Goal: Register for event/course

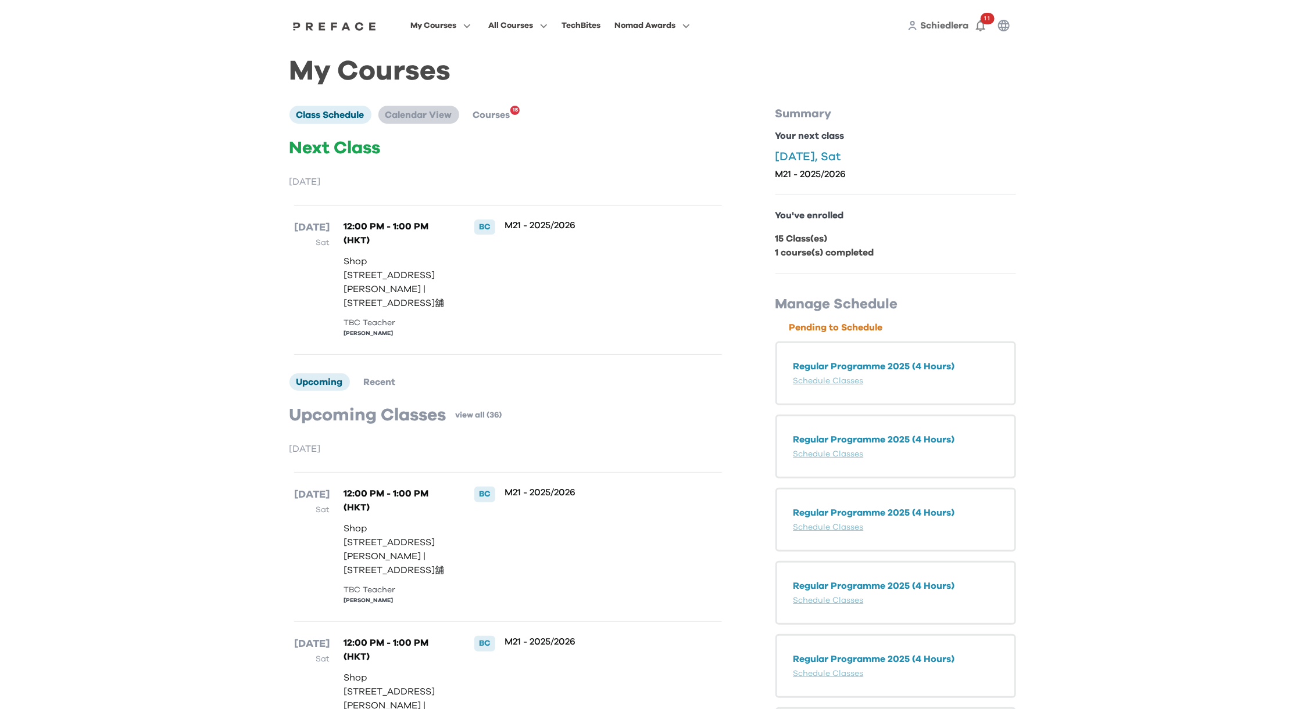
click at [404, 108] on li "Calendar View" at bounding box center [418, 114] width 81 height 17
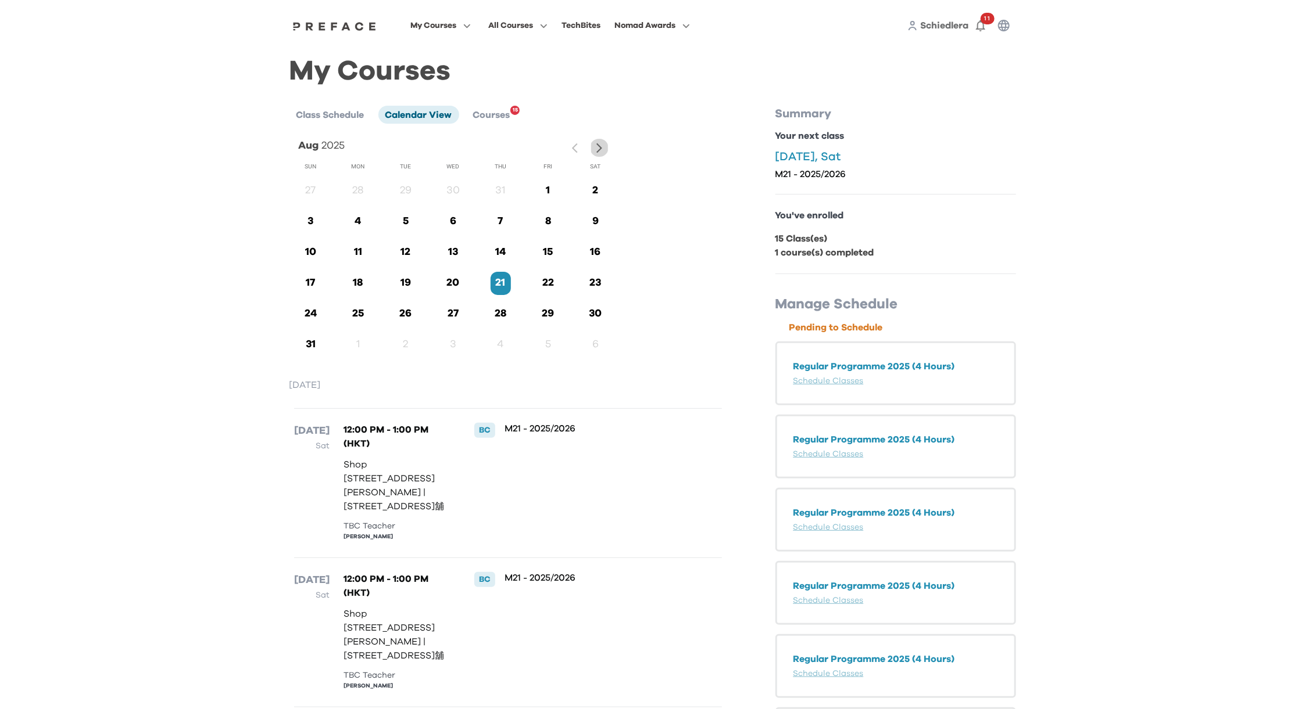
click at [596, 146] on icon "button" at bounding box center [599, 148] width 12 height 12
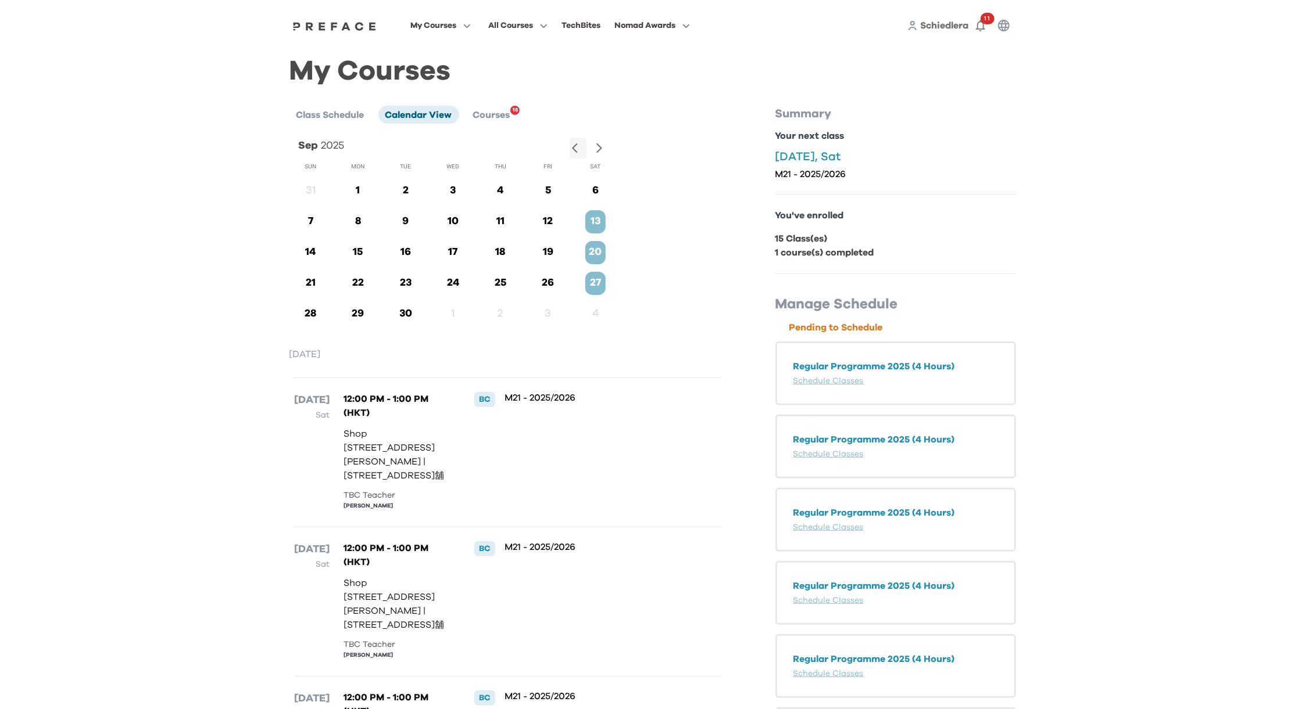
click at [599, 146] on icon "button" at bounding box center [599, 148] width 6 height 10
click at [574, 149] on icon "button" at bounding box center [575, 149] width 6 height 10
click at [344, 117] on span "Class Schedule" at bounding box center [330, 114] width 68 height 9
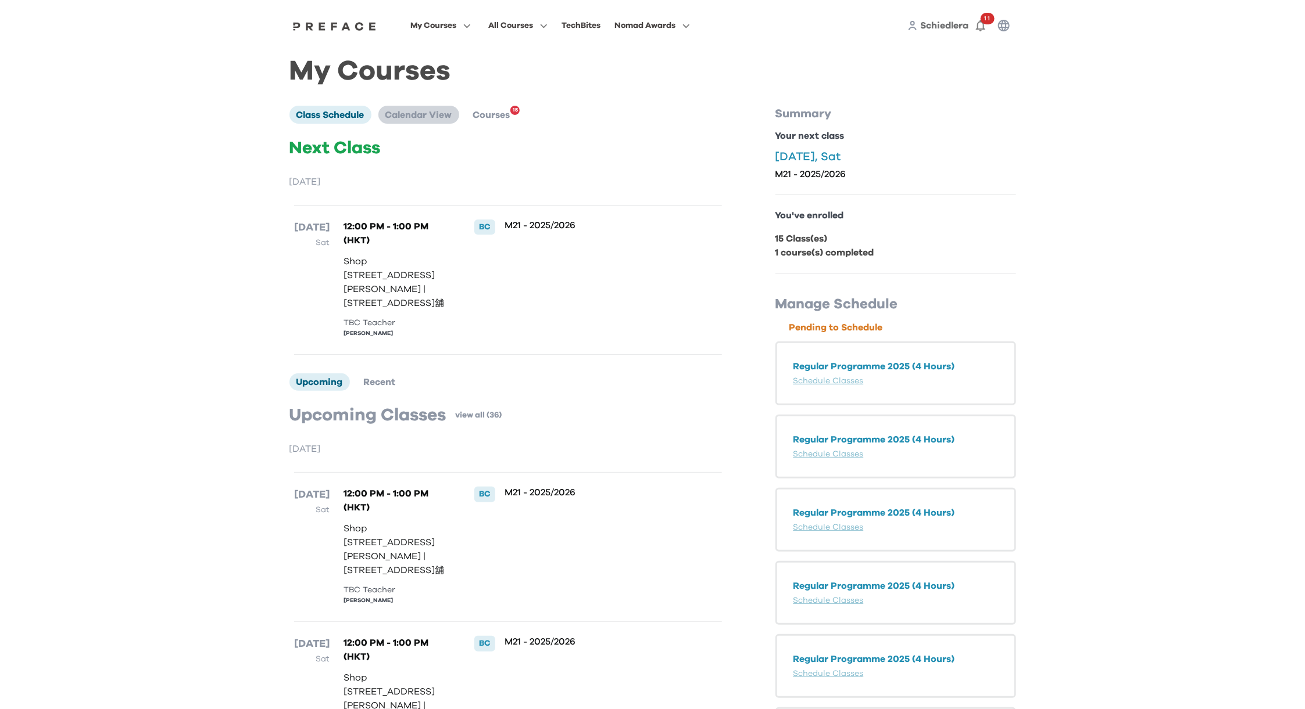
click at [427, 113] on span "Calendar View" at bounding box center [418, 114] width 67 height 9
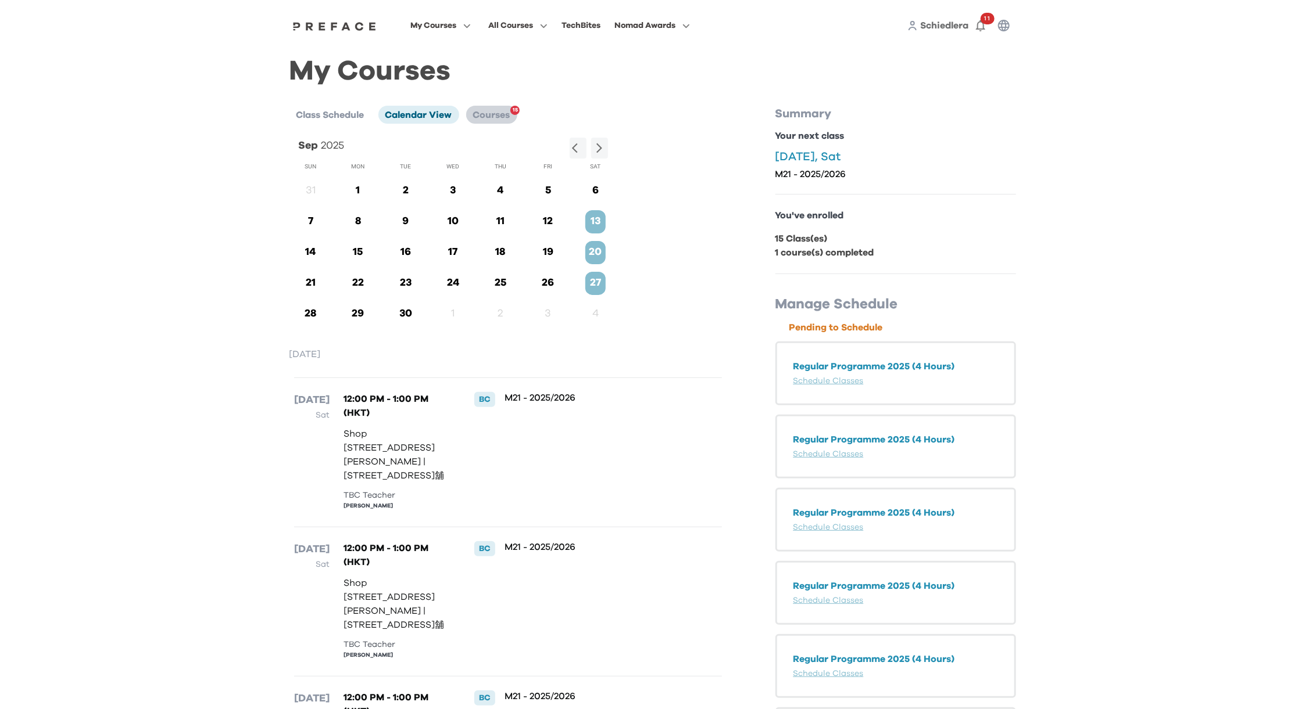
click at [490, 111] on span "Courses" at bounding box center [491, 114] width 37 height 9
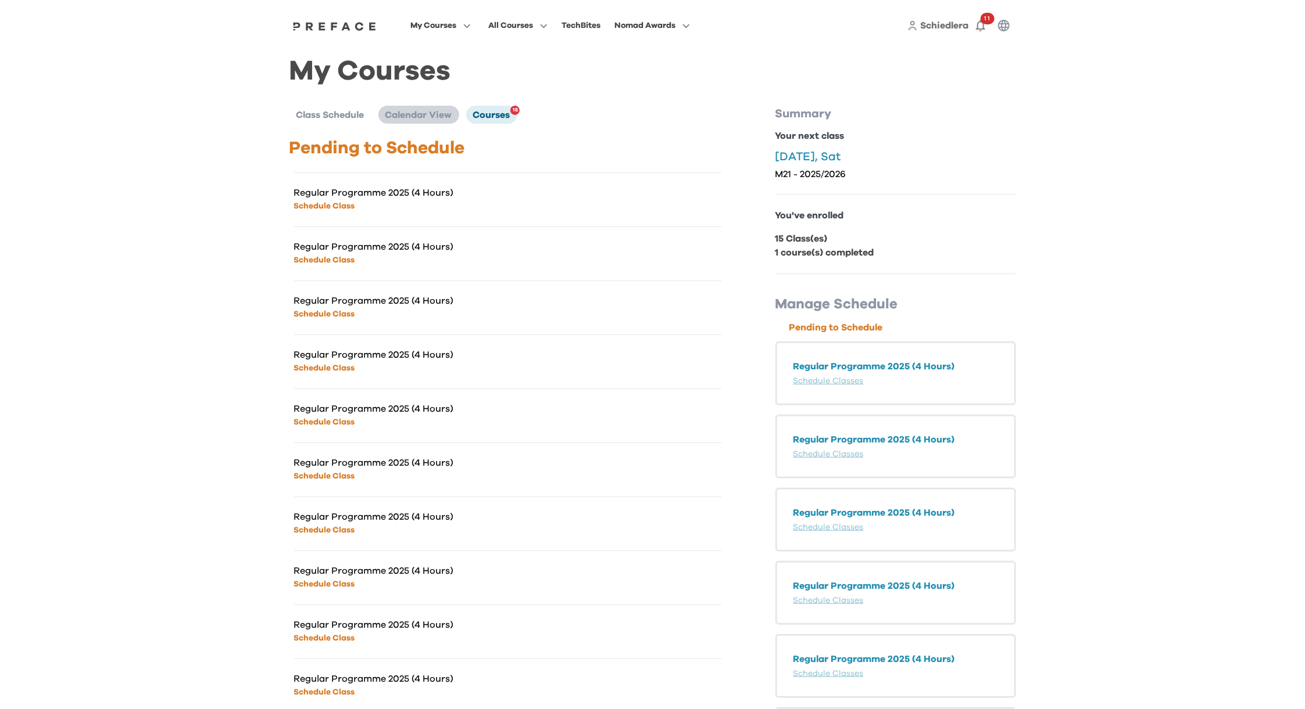
click at [415, 113] on span "Calendar View" at bounding box center [418, 114] width 67 height 9
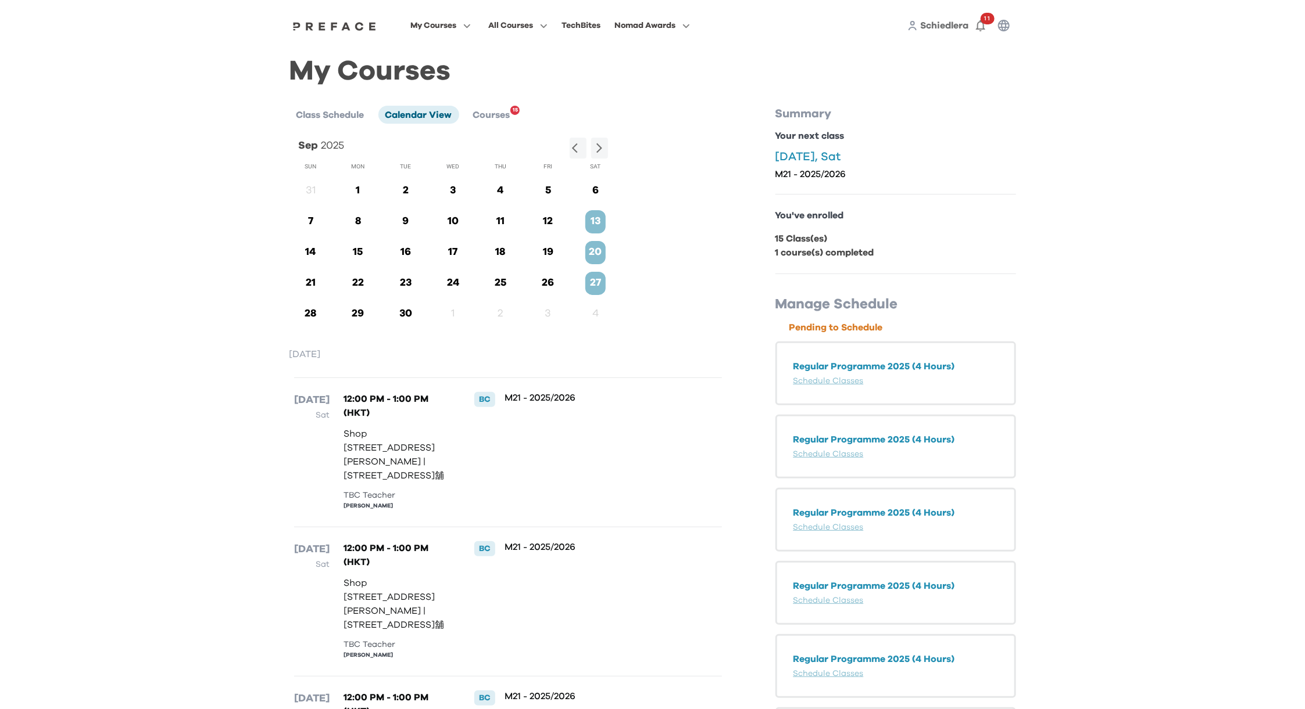
click at [589, 217] on p "13" at bounding box center [595, 222] width 20 height 16
click at [593, 223] on p "13" at bounding box center [595, 222] width 20 height 16
click at [595, 221] on p "13" at bounding box center [595, 222] width 20 height 16
click at [599, 146] on icon "button" at bounding box center [599, 148] width 6 height 10
click at [443, 21] on span "My Courses" at bounding box center [433, 26] width 46 height 14
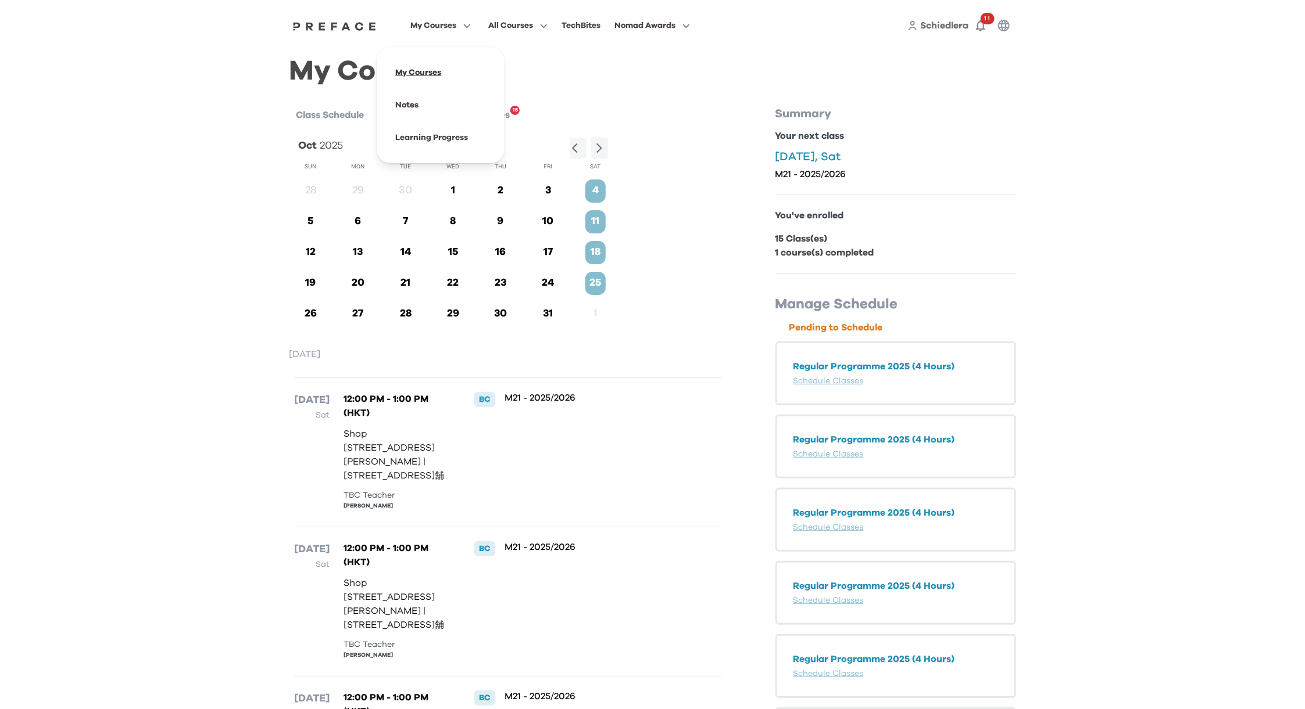
click at [431, 66] on span at bounding box center [440, 72] width 109 height 33
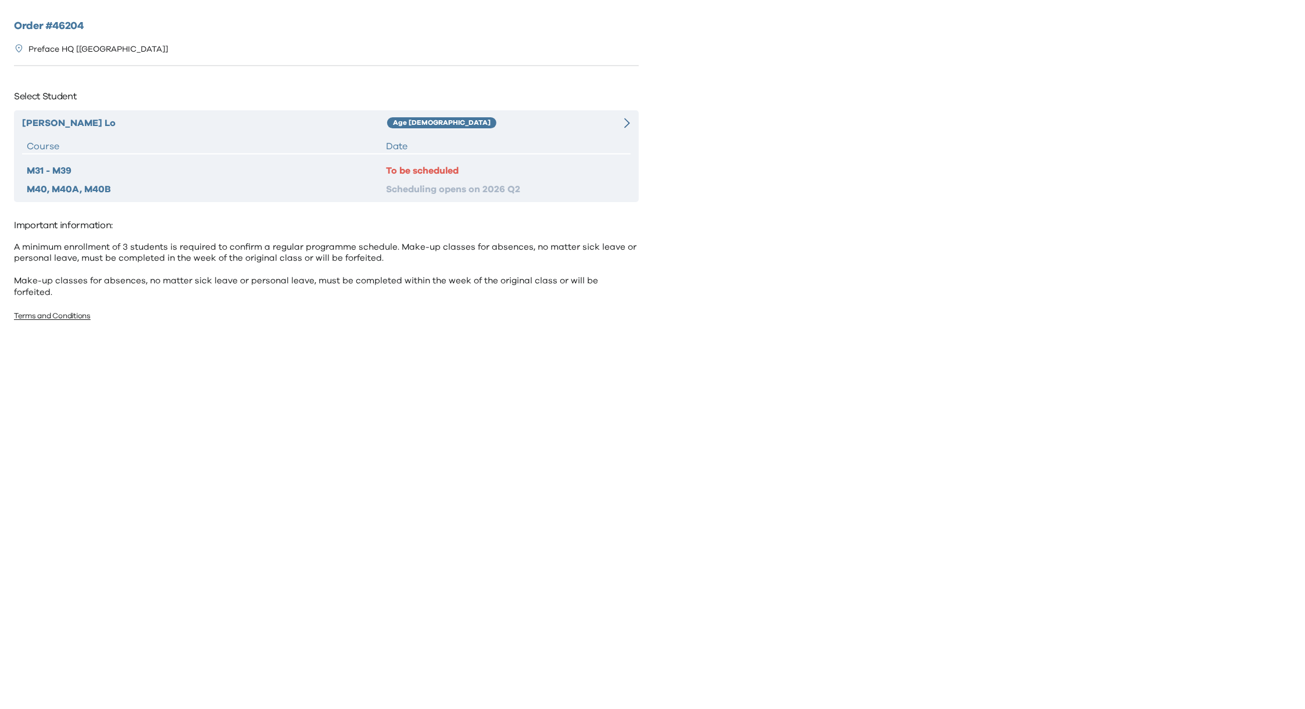
click at [522, 123] on div "Age [DEMOGRAPHIC_DATA]" at bounding box center [493, 123] width 213 height 14
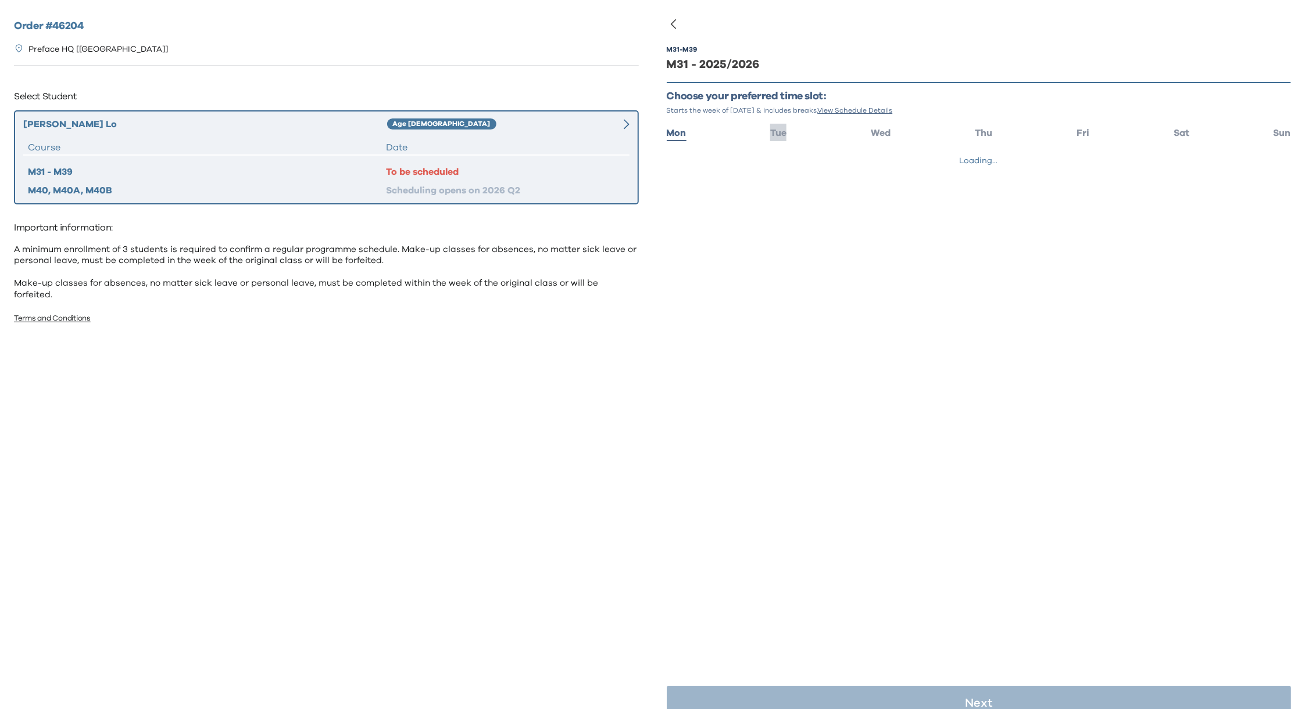
click at [771, 132] on span "Tue" at bounding box center [778, 132] width 16 height 9
click at [735, 170] on span "17:00 - 18:00" at bounding box center [721, 166] width 46 height 12
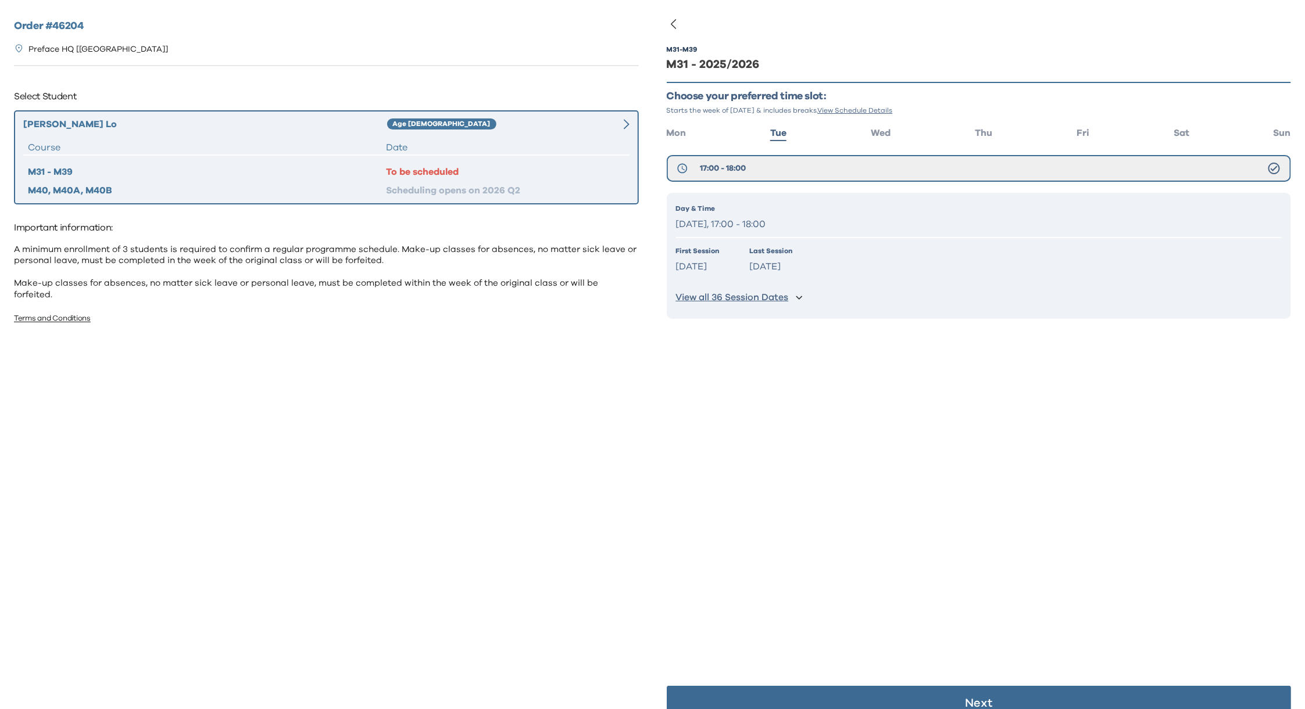
click at [757, 217] on p "[DATE], 17:00 - 18:00" at bounding box center [979, 224] width 606 height 17
click at [801, 166] on button "17:00 - 18:00" at bounding box center [978, 168] width 625 height 27
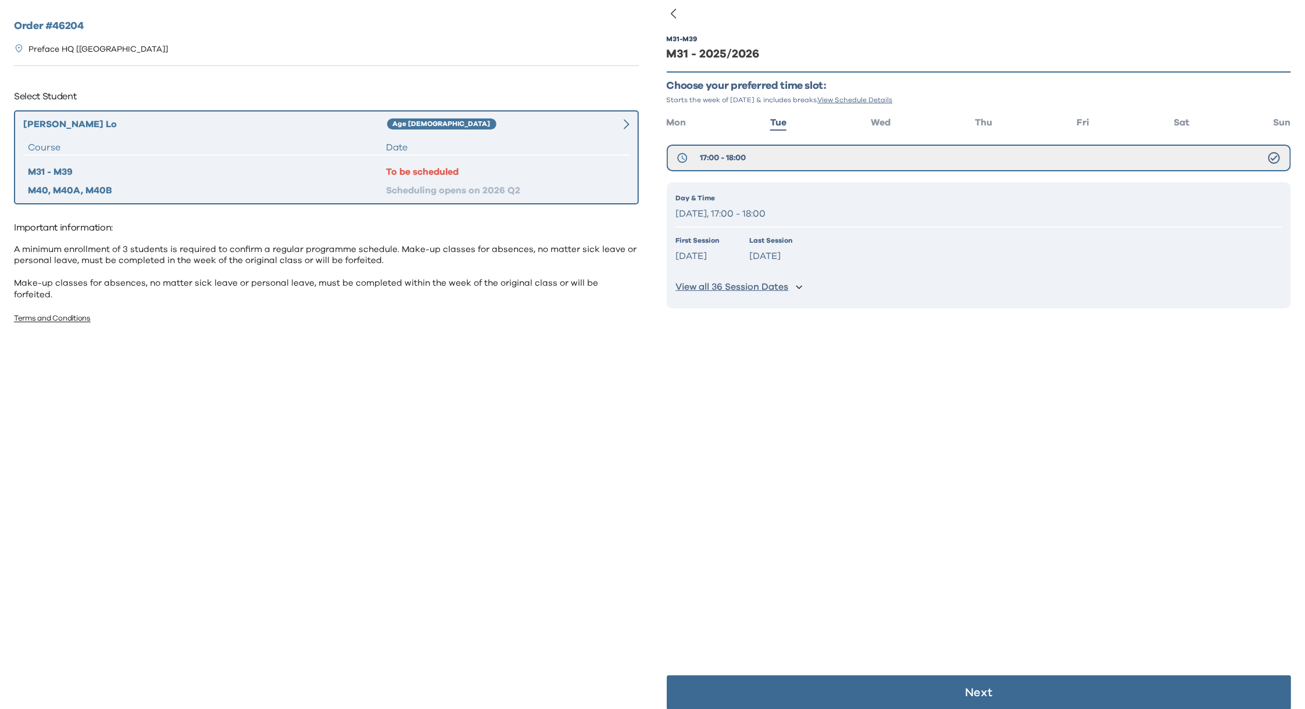
scroll to position [23, 0]
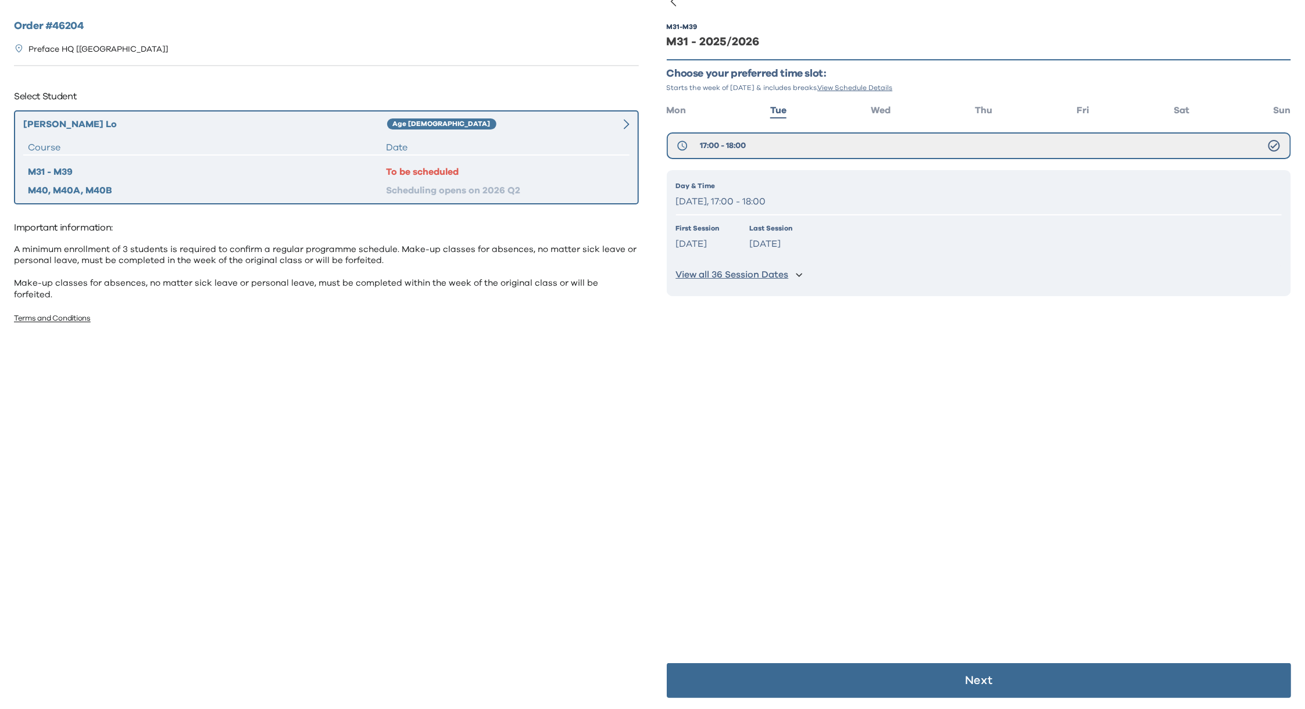
click at [965, 679] on p "Next" at bounding box center [978, 681] width 27 height 12
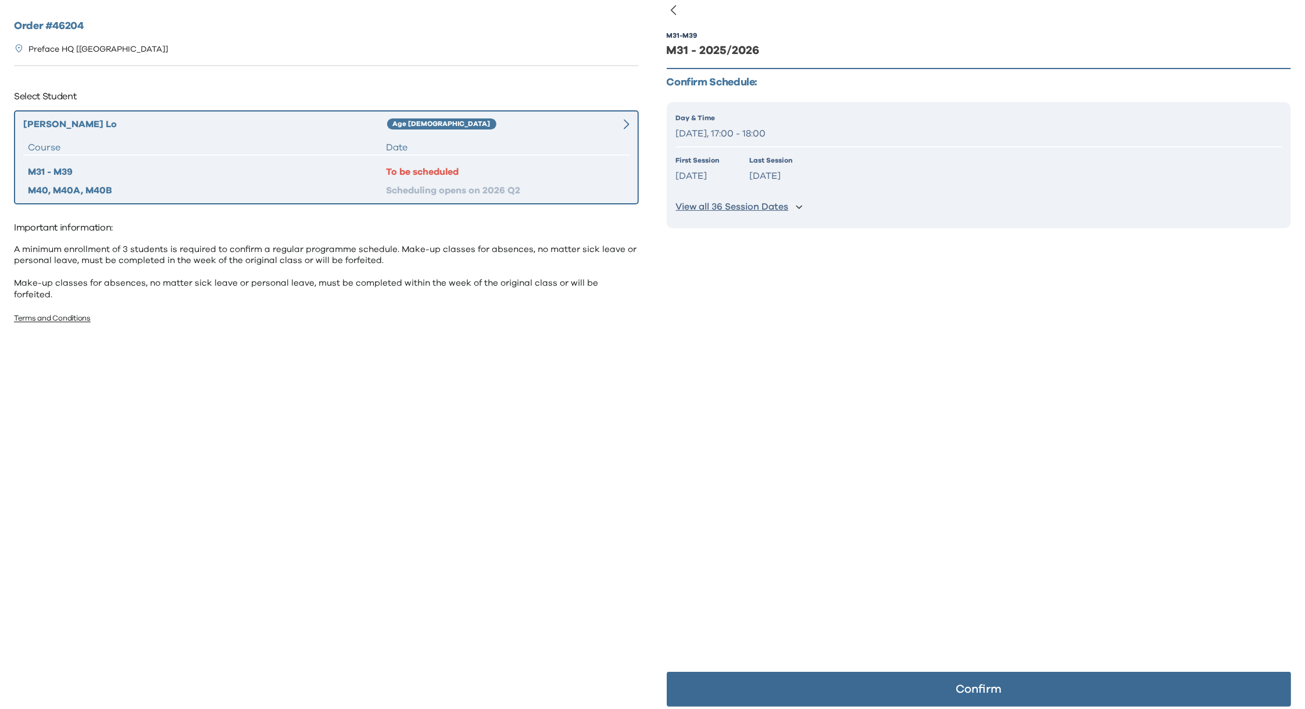
scroll to position [0, 0]
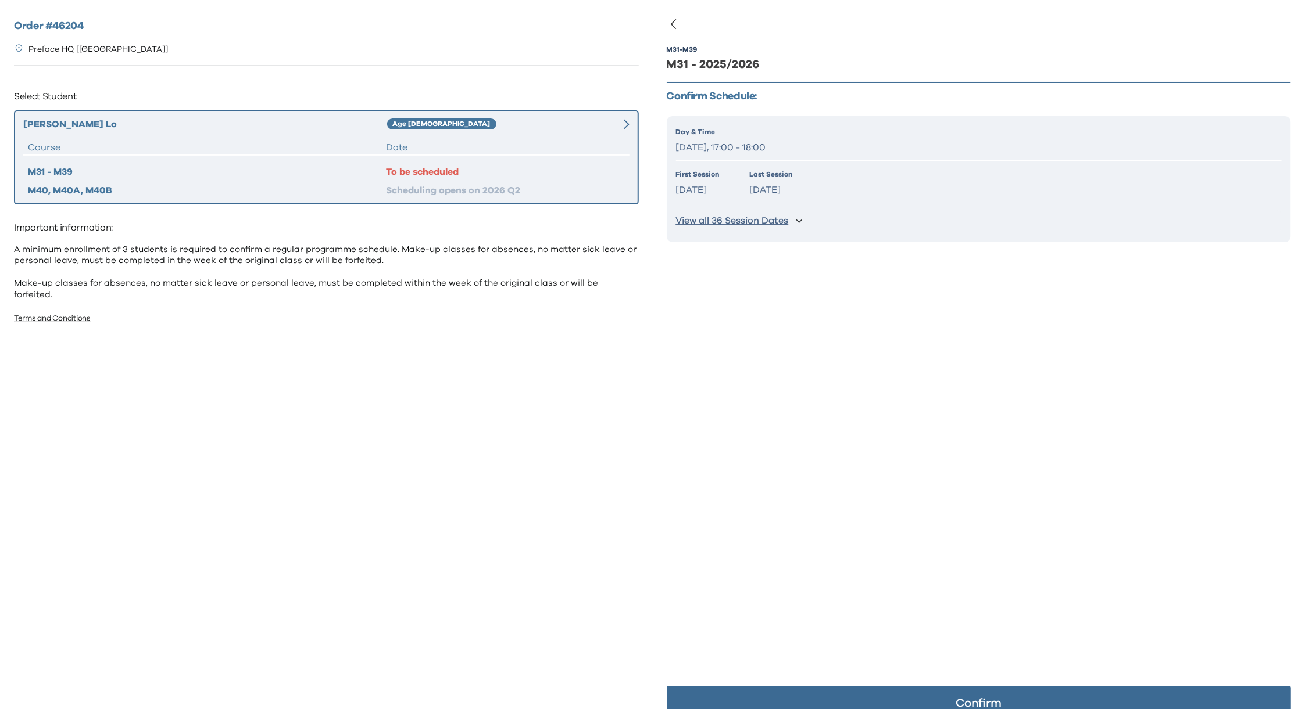
click at [749, 224] on p "View all 36 Session Dates" at bounding box center [732, 221] width 113 height 12
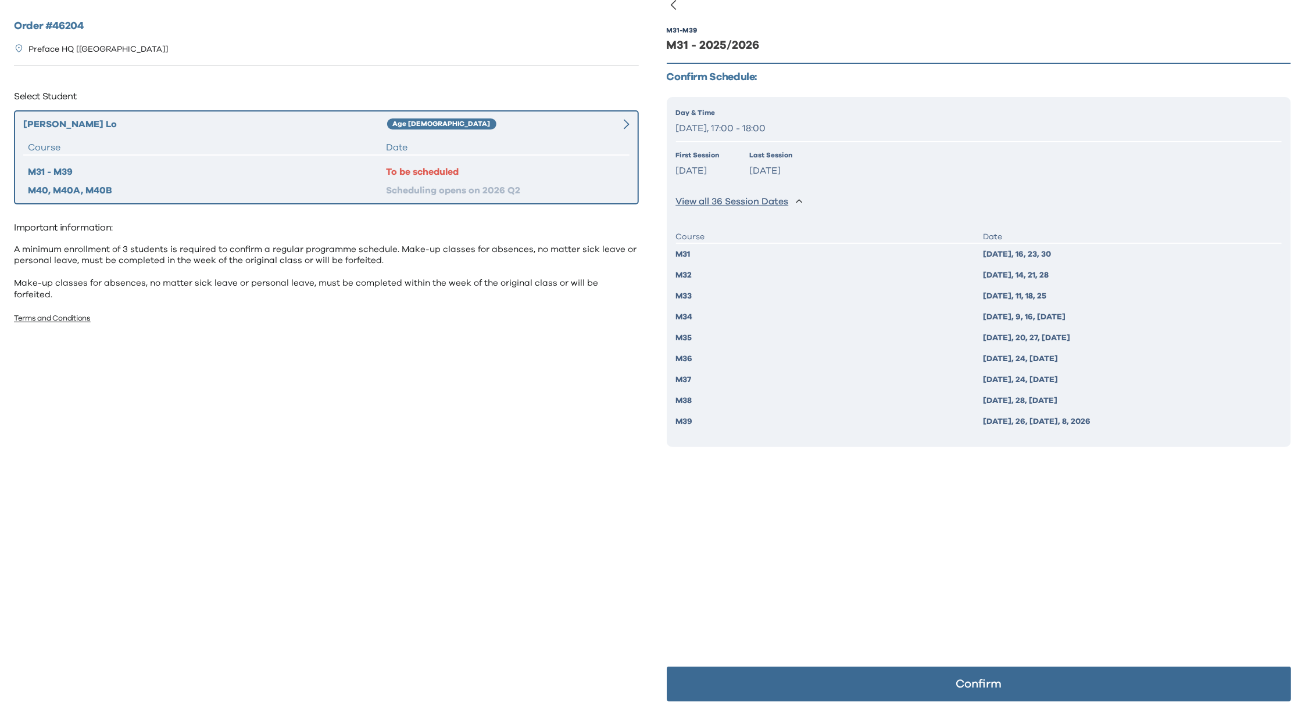
scroll to position [23, 0]
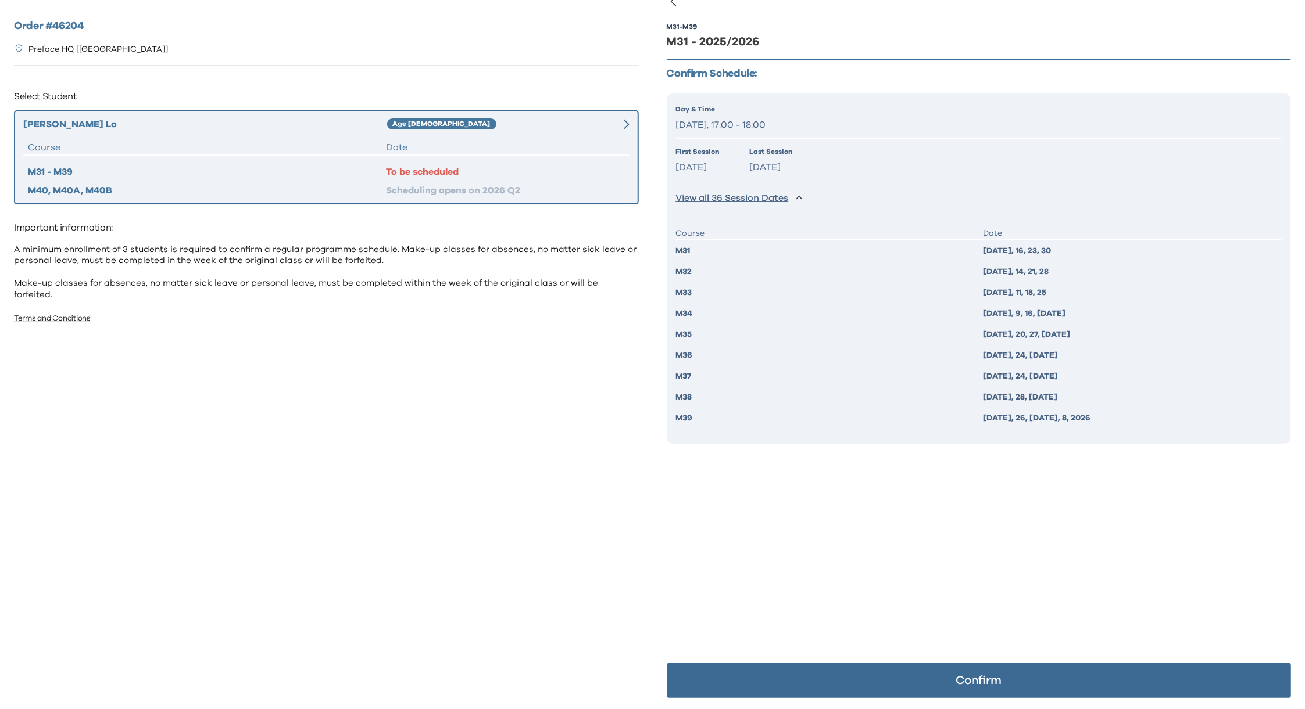
click at [955, 678] on p "Confirm" at bounding box center [978, 681] width 46 height 12
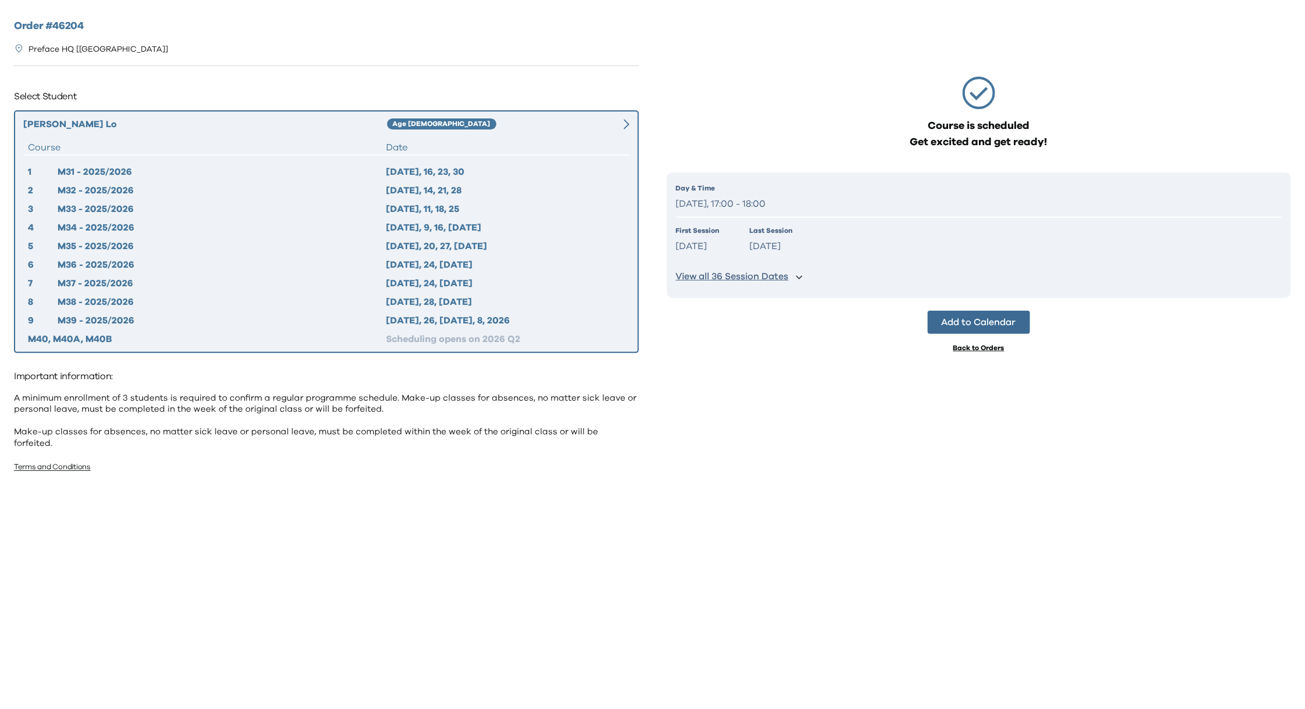
scroll to position [0, 0]
click at [984, 347] on div "Back to Orders" at bounding box center [978, 347] width 51 height 9
